Goal: Transaction & Acquisition: Purchase product/service

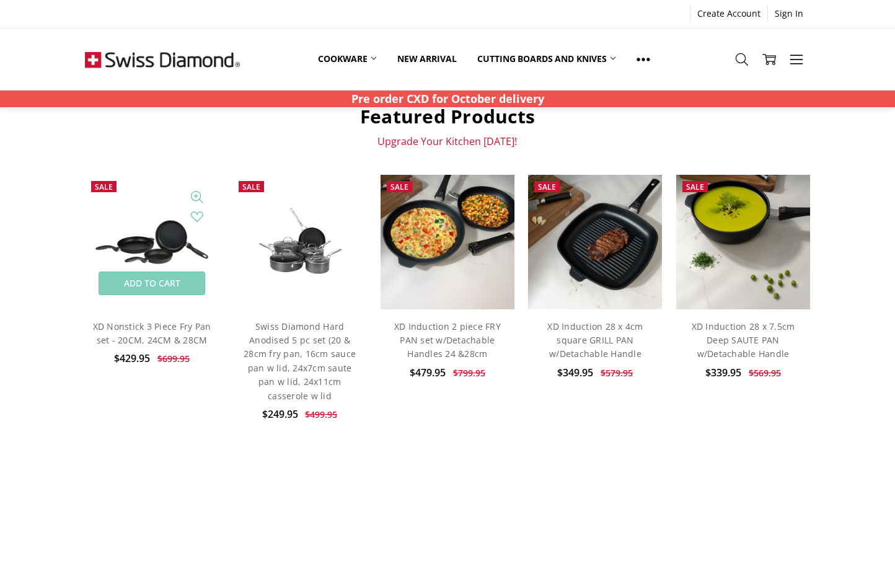
scroll to position [454, 0]
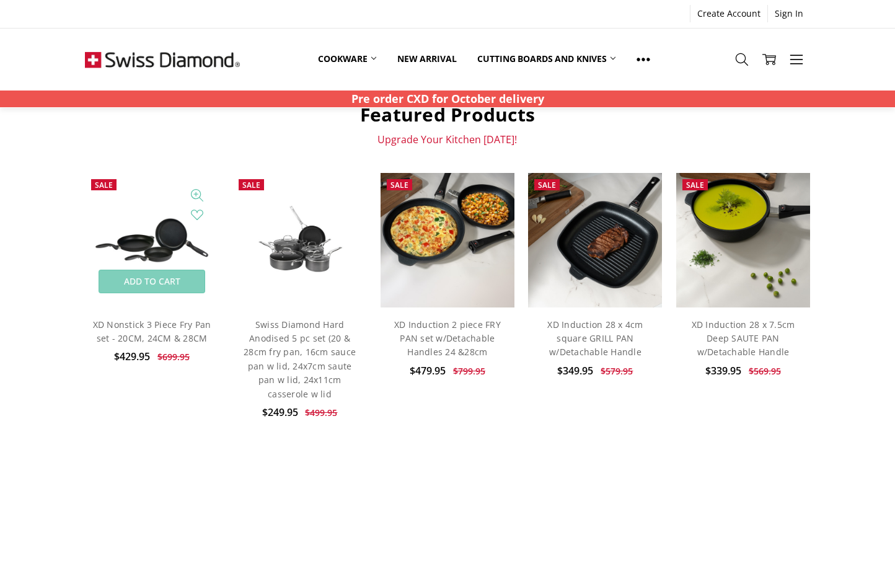
click at [149, 250] on img at bounding box center [152, 239] width 134 height 67
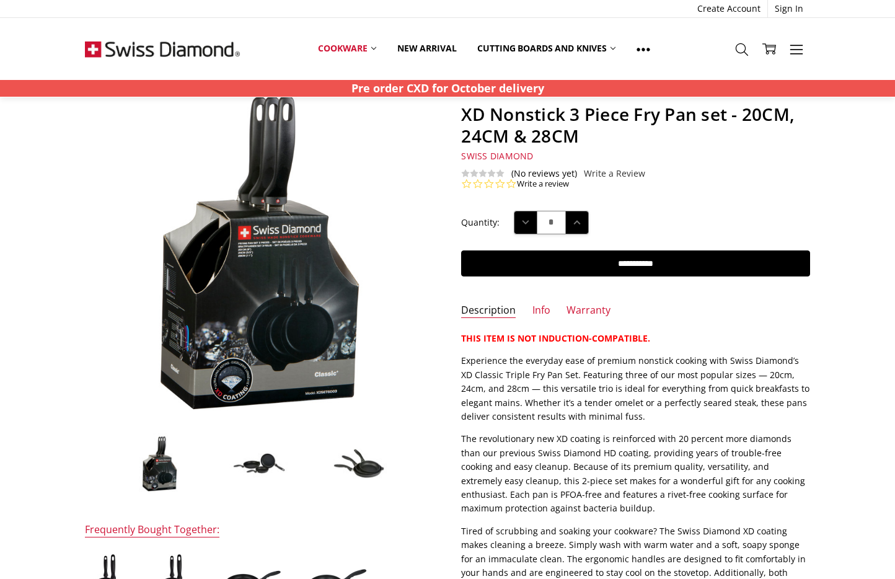
scroll to position [63, 0]
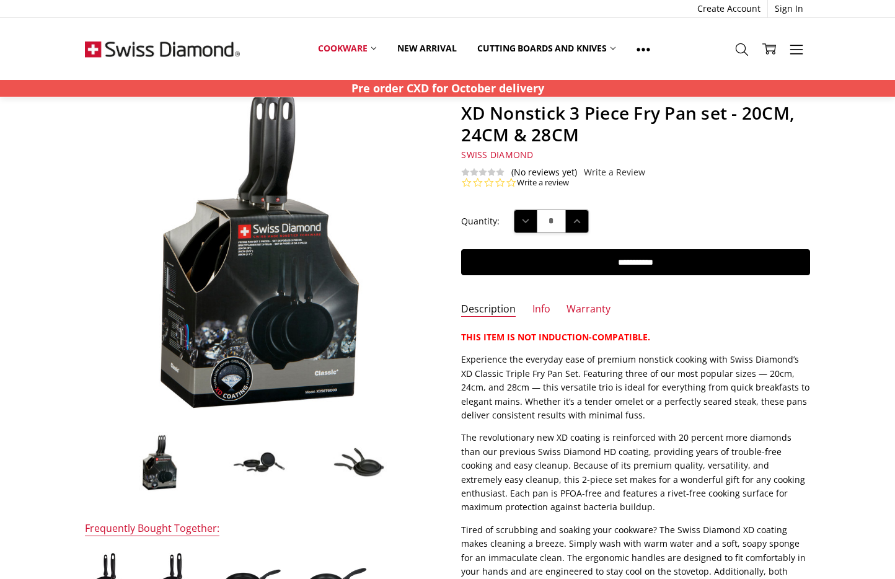
click at [254, 459] on img at bounding box center [259, 462] width 62 height 32
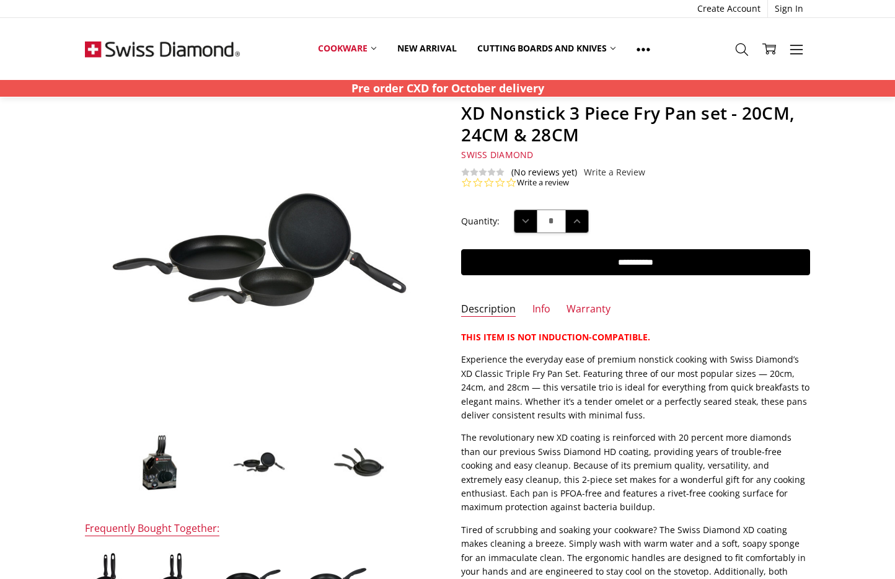
click at [367, 469] on img at bounding box center [359, 462] width 62 height 40
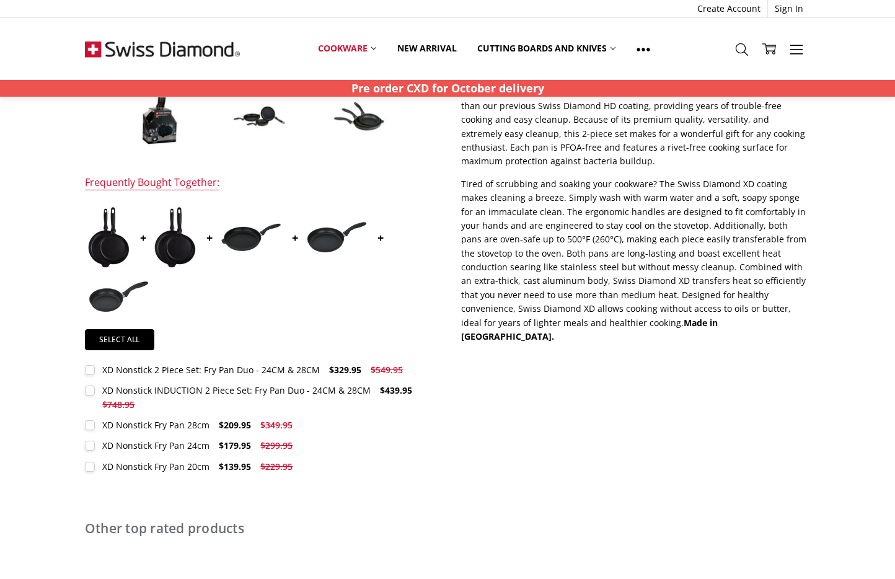
scroll to position [431, 0]
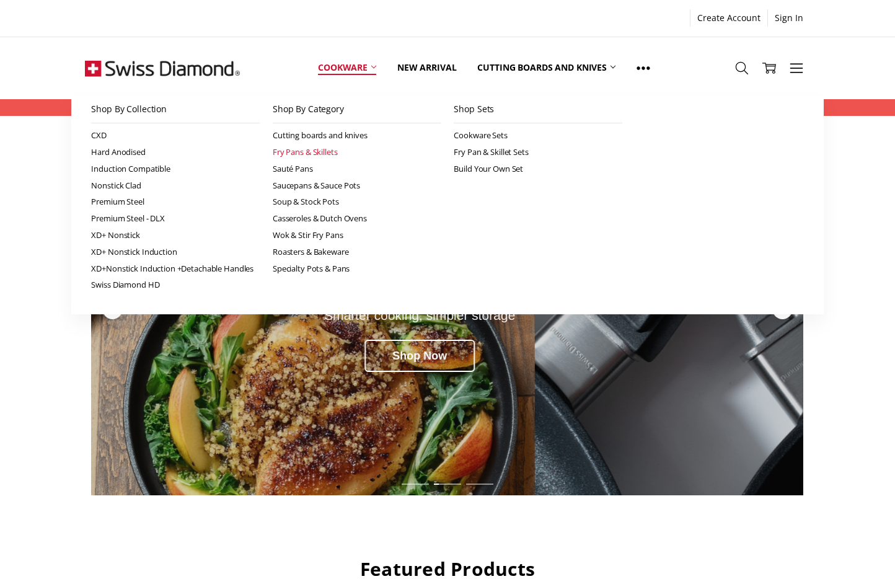
click at [313, 151] on link "Fry Pans & Skillets" at bounding box center [357, 152] width 169 height 17
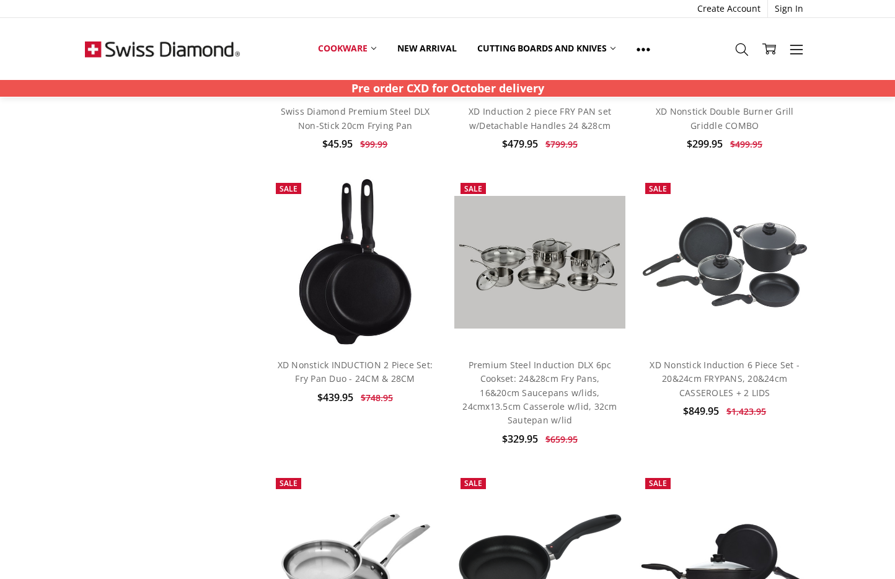
scroll to position [1379, 0]
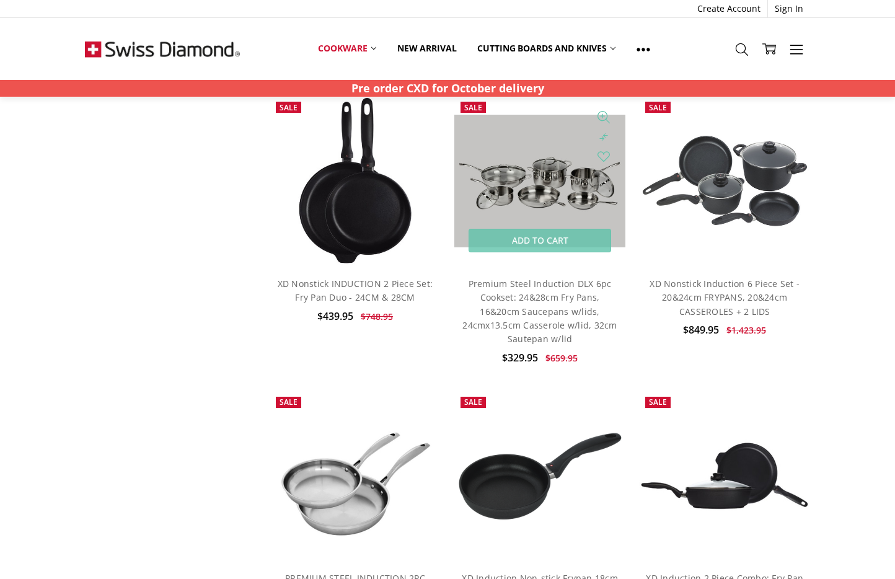
click at [536, 188] on img at bounding box center [539, 181] width 171 height 133
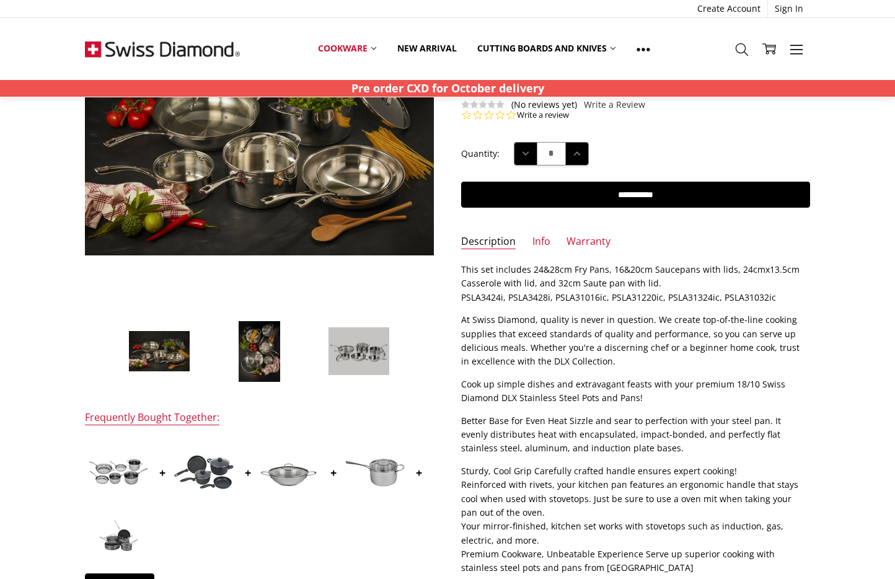
scroll to position [198, 0]
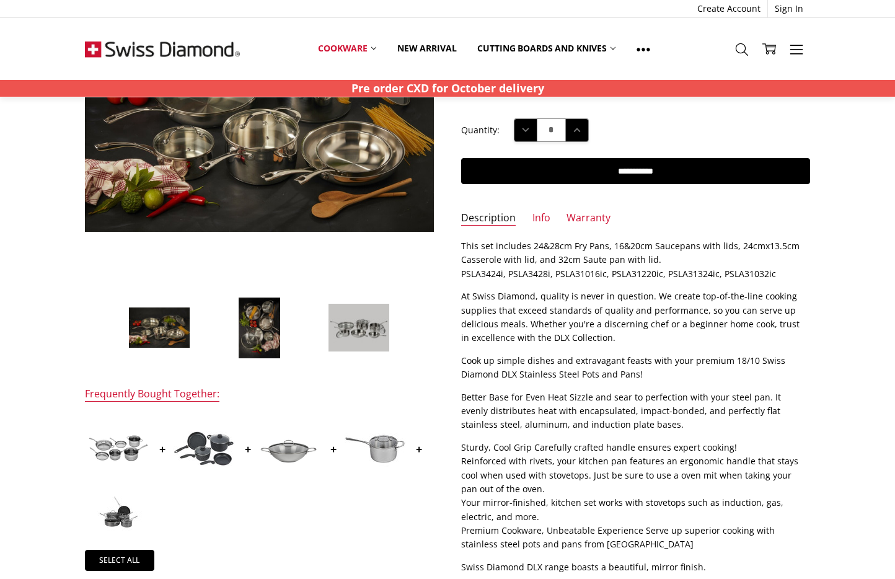
click at [346, 335] on img at bounding box center [359, 327] width 62 height 48
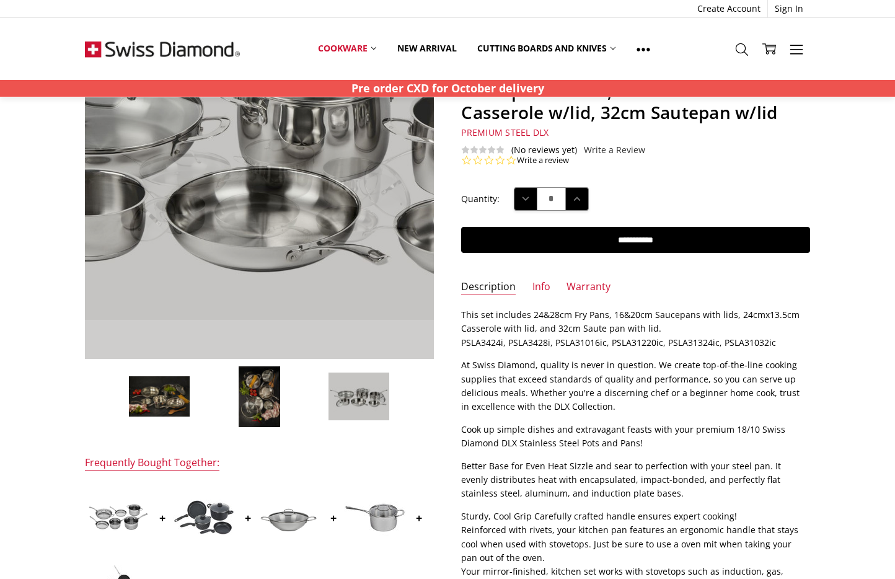
scroll to position [136, 0]
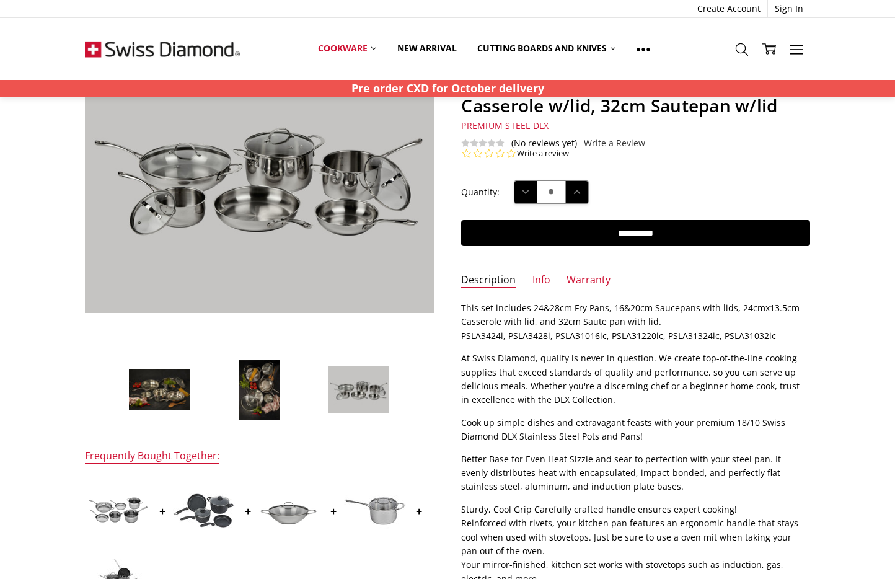
click at [255, 384] on img at bounding box center [259, 390] width 43 height 62
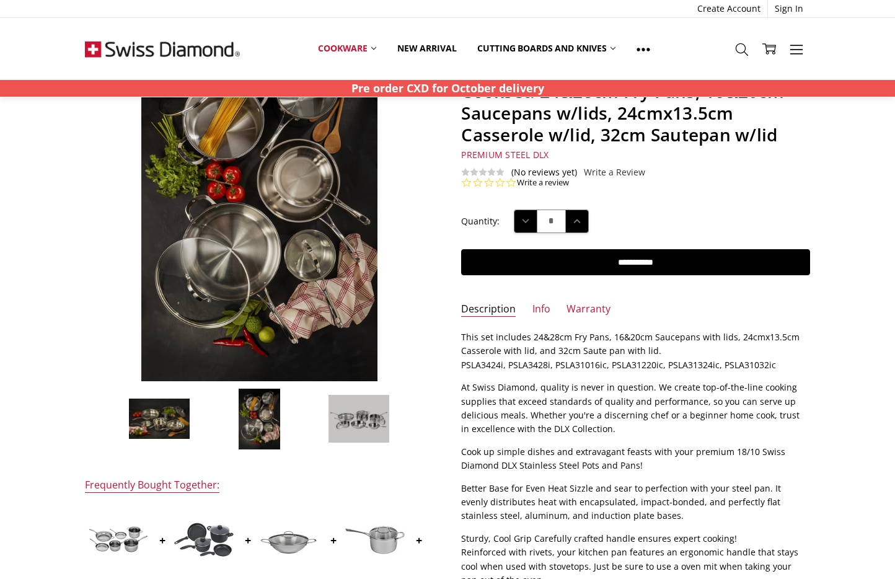
scroll to position [156, 0]
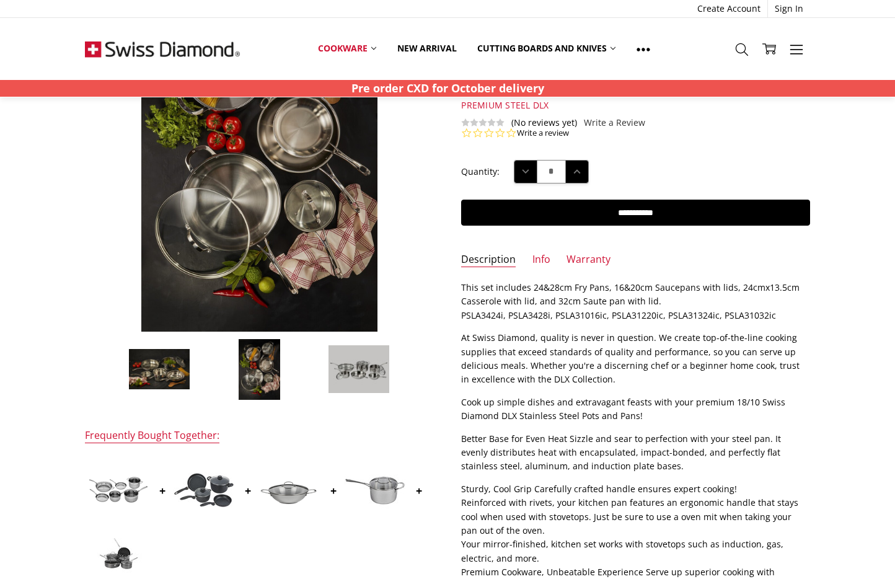
click at [174, 376] on img at bounding box center [159, 369] width 62 height 42
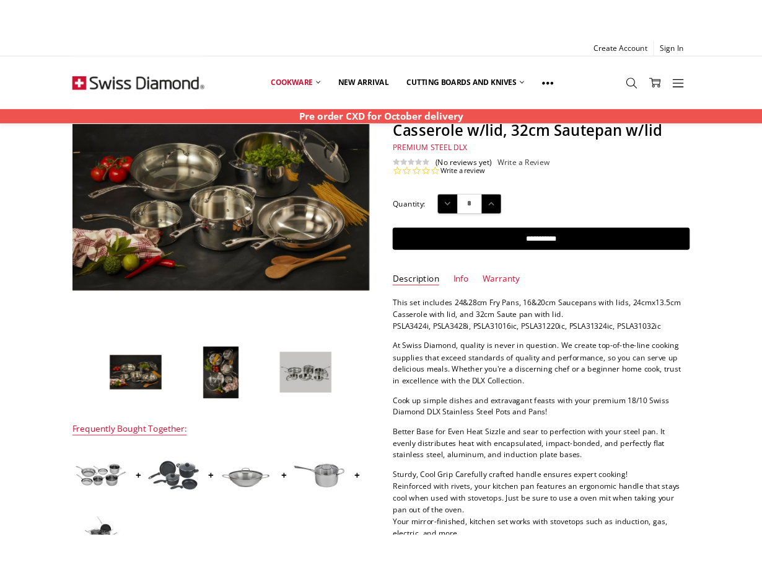
scroll to position [139, 0]
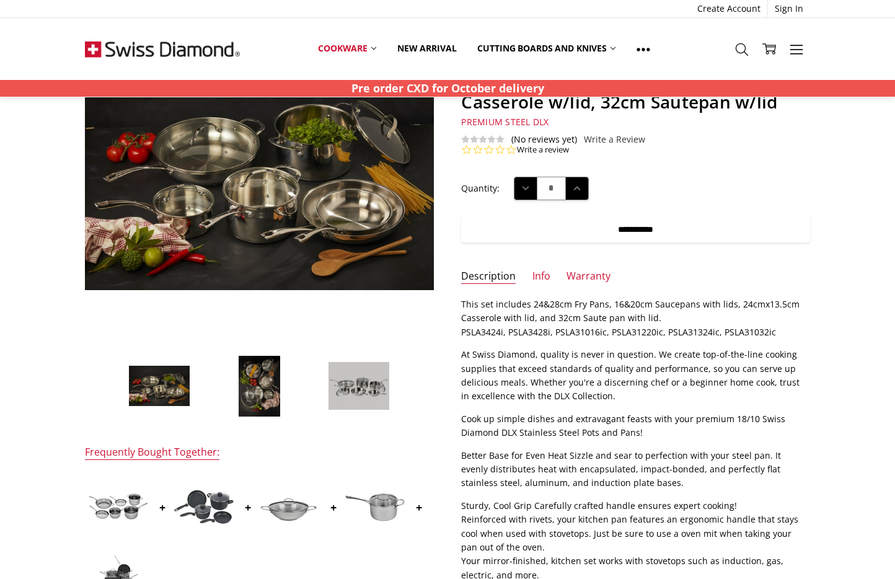
click at [646, 239] on input "**********" at bounding box center [635, 229] width 349 height 26
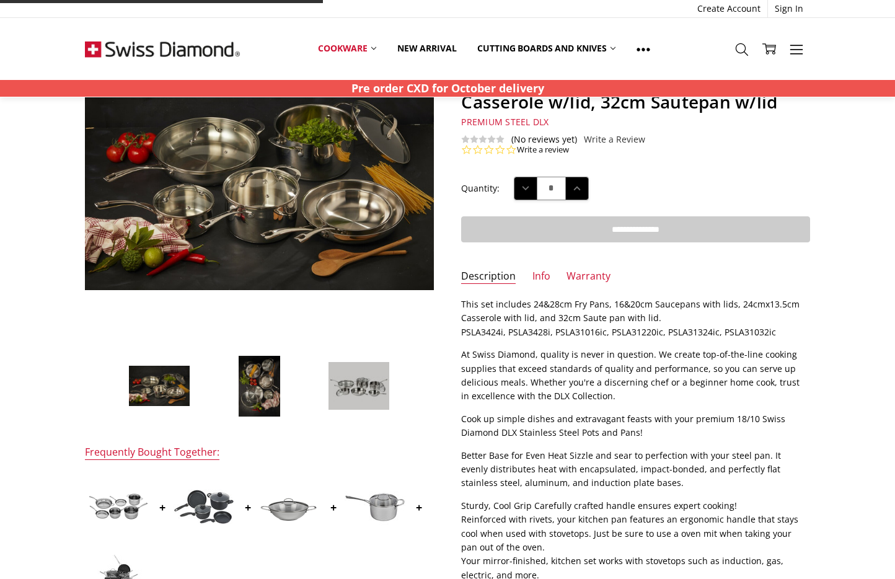
type input "**********"
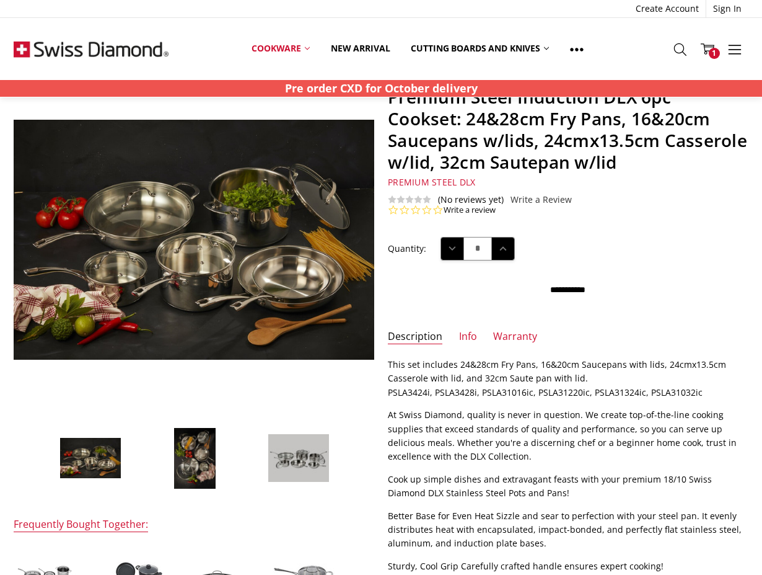
scroll to position [0, 0]
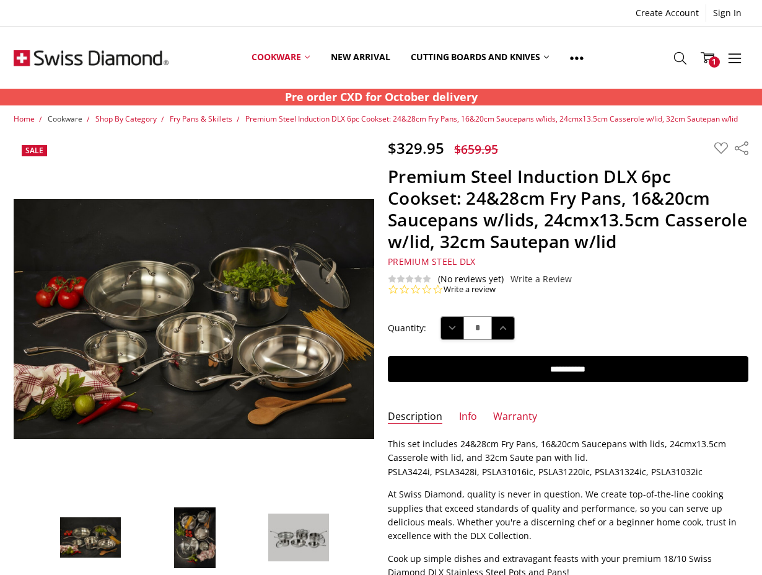
click at [68, 120] on span "Cookware" at bounding box center [65, 118] width 35 height 11
